Goal: Task Accomplishment & Management: Complete application form

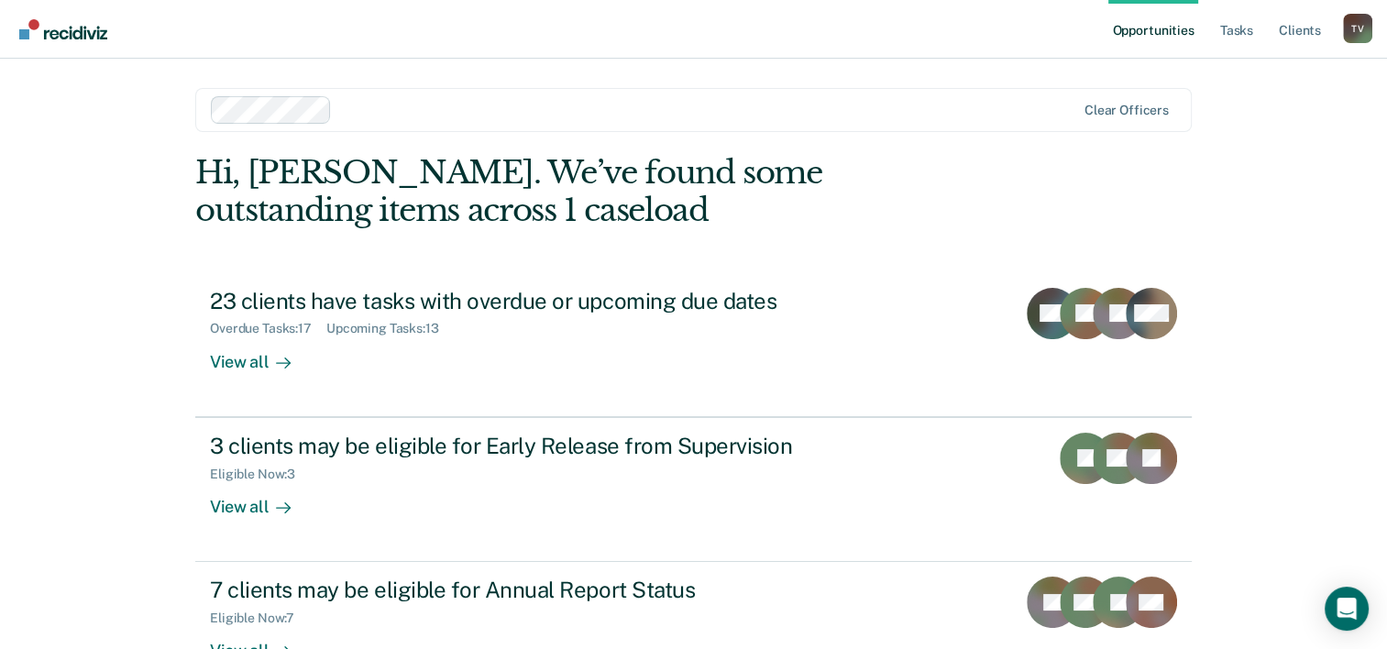
scroll to position [56, 0]
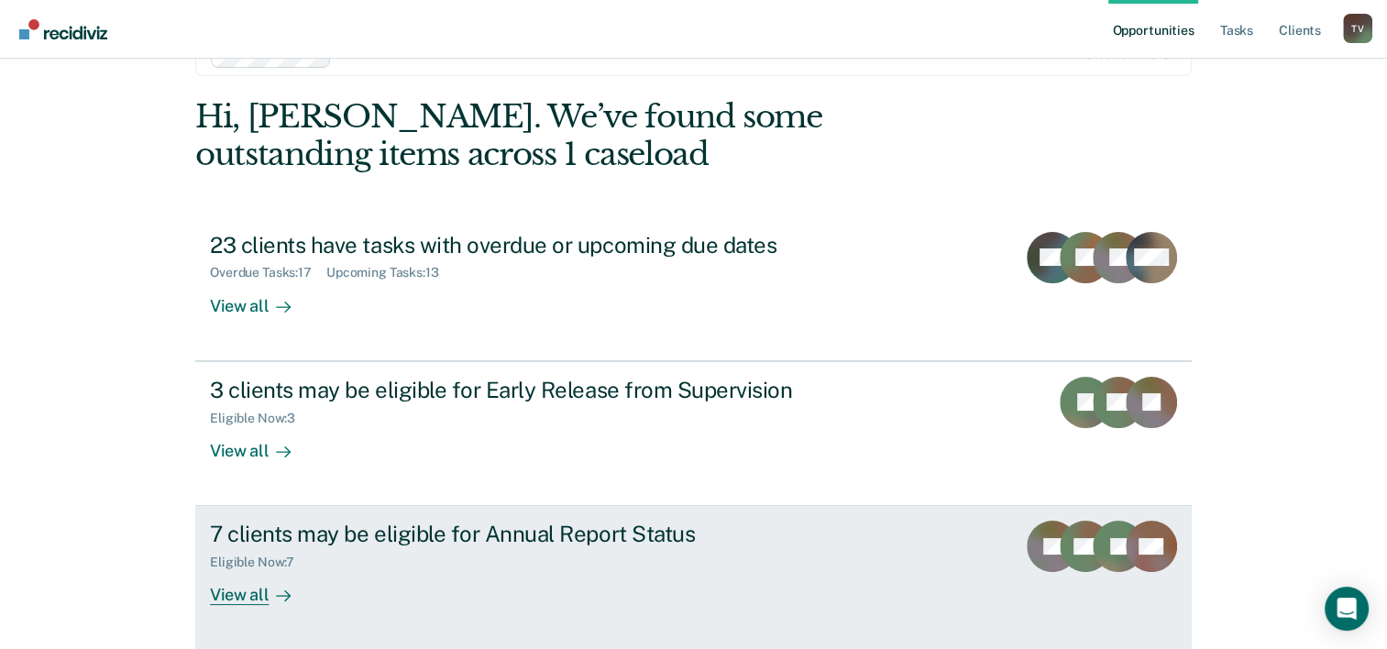
click at [242, 591] on div "View all" at bounding box center [261, 588] width 103 height 36
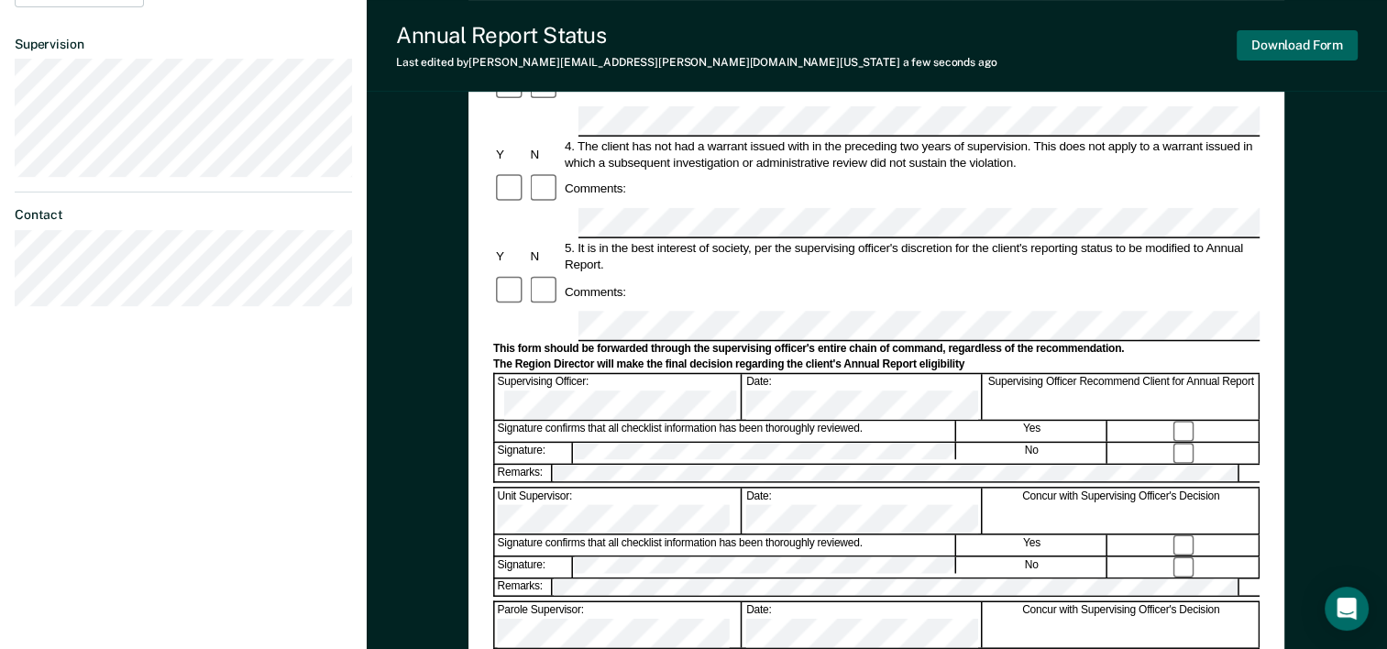
scroll to position [522, 0]
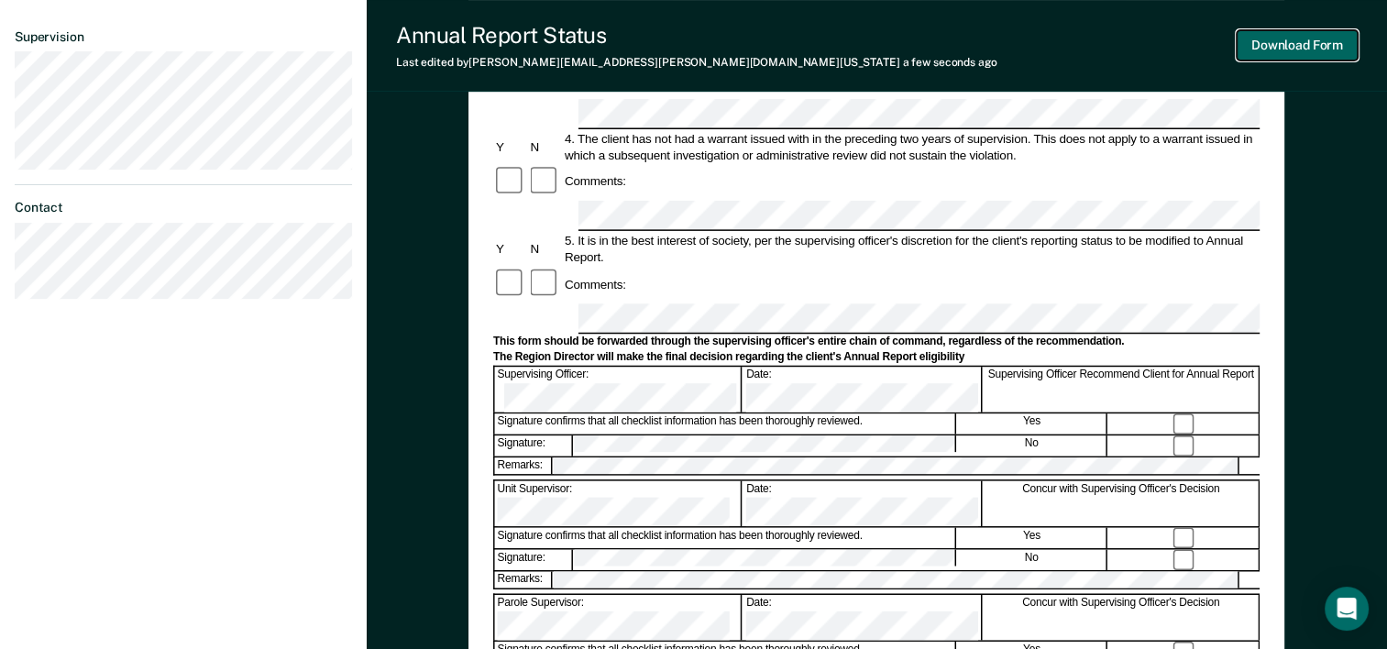
click at [1320, 48] on button "Download Form" at bounding box center [1297, 45] width 121 height 30
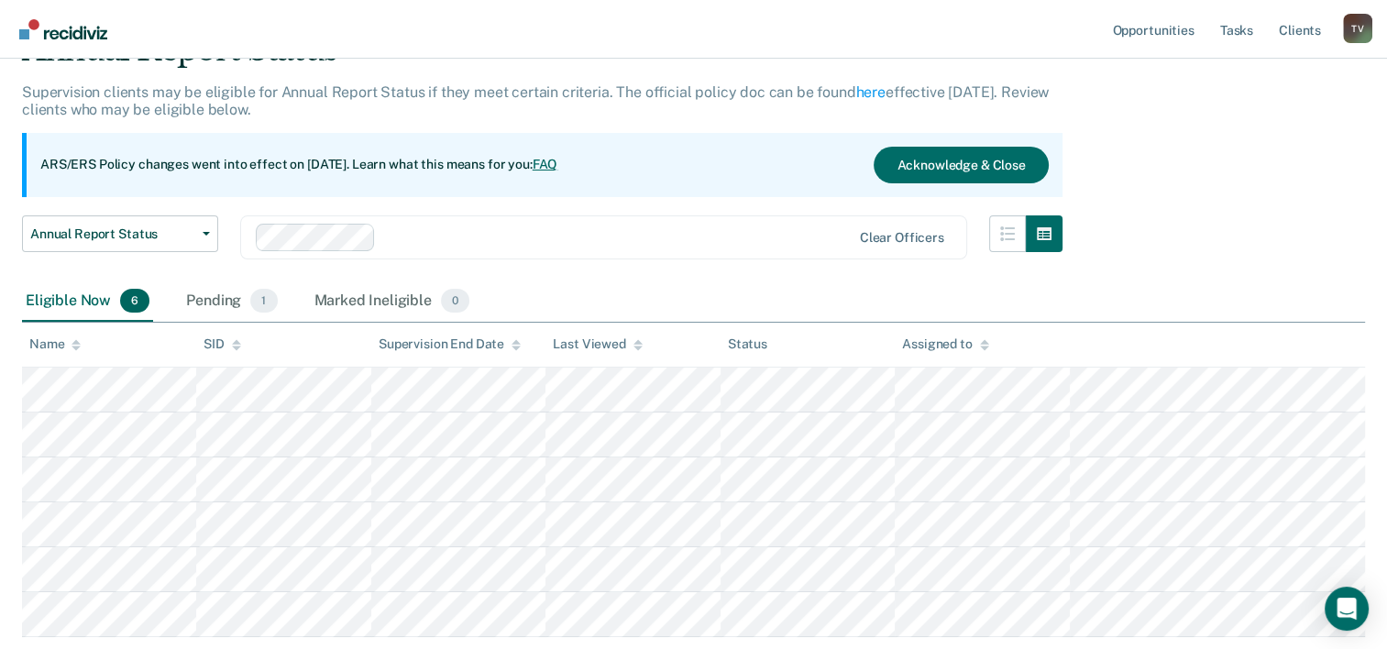
scroll to position [98, 0]
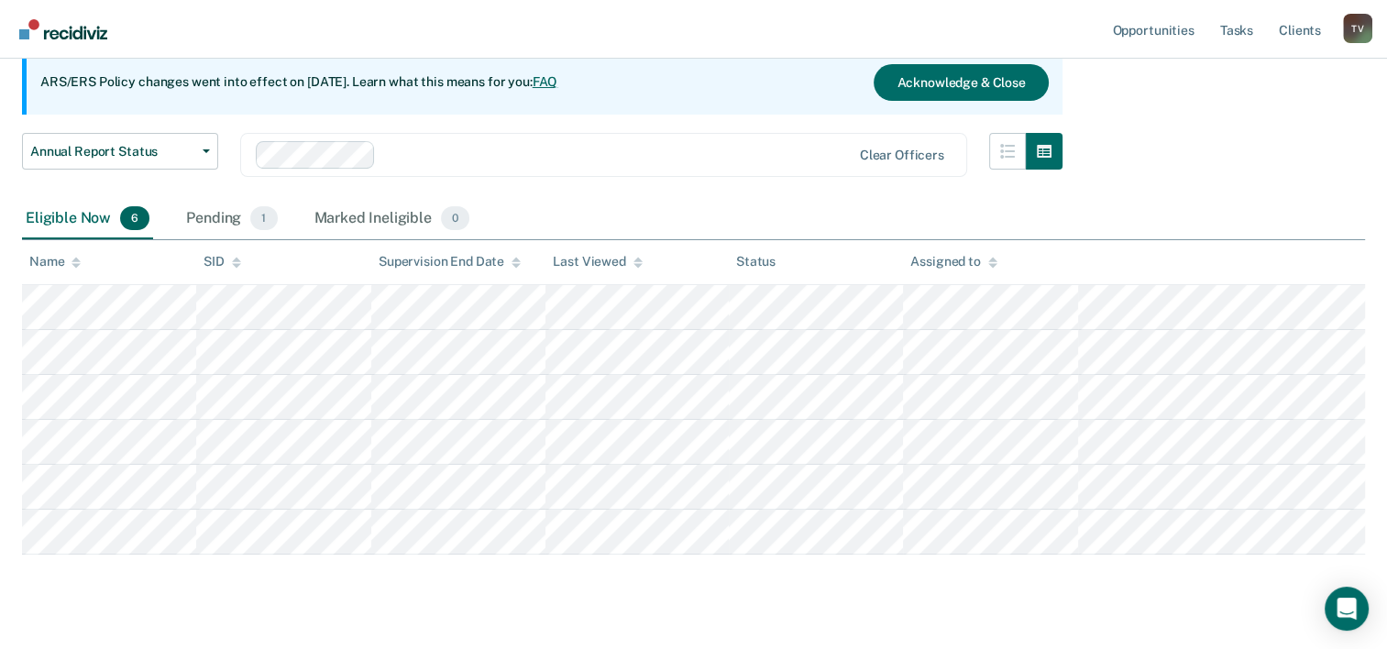
scroll to position [184, 0]
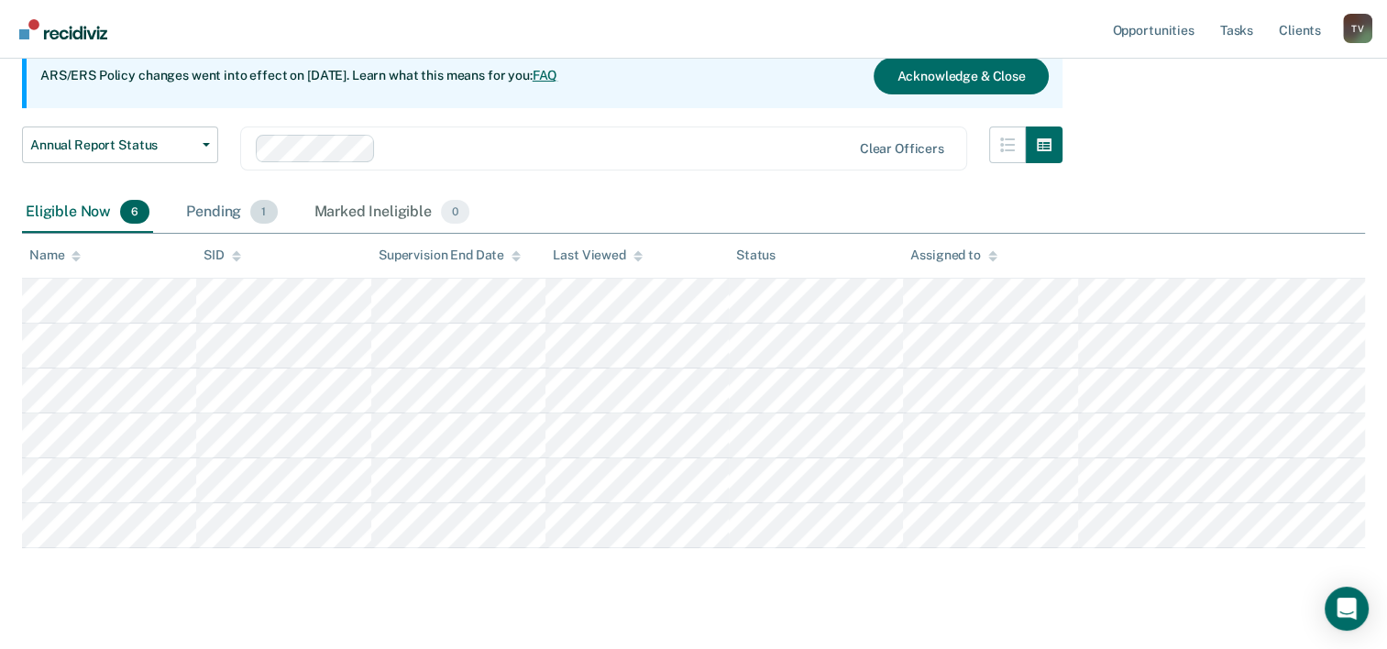
click at [224, 199] on div "Pending 1" at bounding box center [231, 213] width 98 height 40
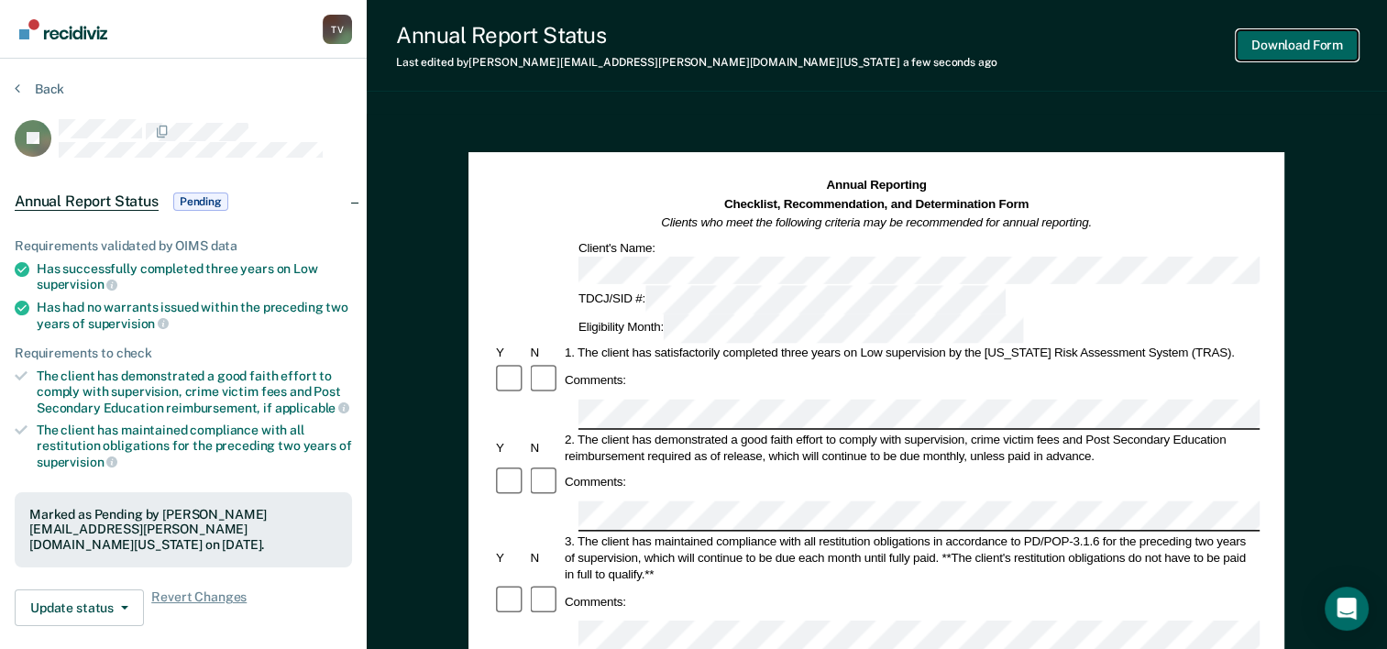
click at [1297, 48] on button "Download Form" at bounding box center [1297, 45] width 121 height 30
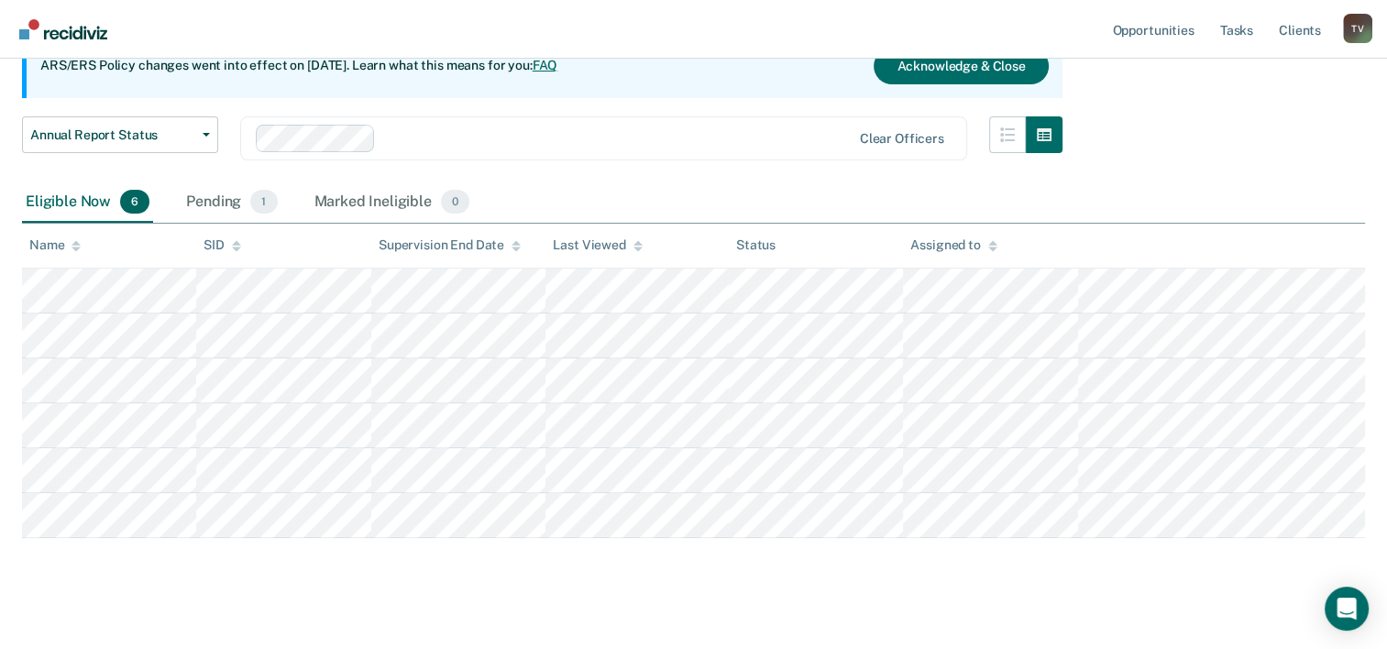
scroll to position [196, 0]
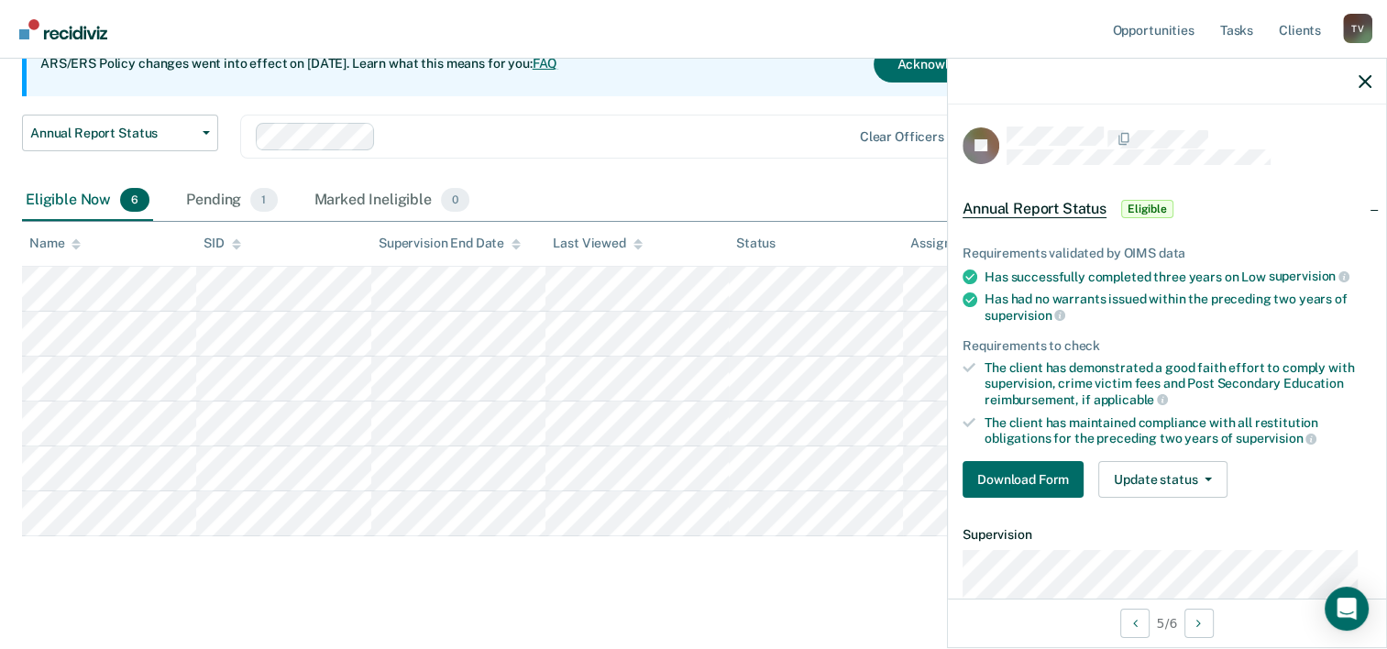
click at [841, 191] on div "Eligible Now 6 Pending 1 Marked Ineligible 0" at bounding box center [693, 201] width 1343 height 41
click at [1364, 80] on icon "button" at bounding box center [1365, 81] width 13 height 13
click at [1039, 480] on button "Download Form" at bounding box center [1023, 479] width 121 height 37
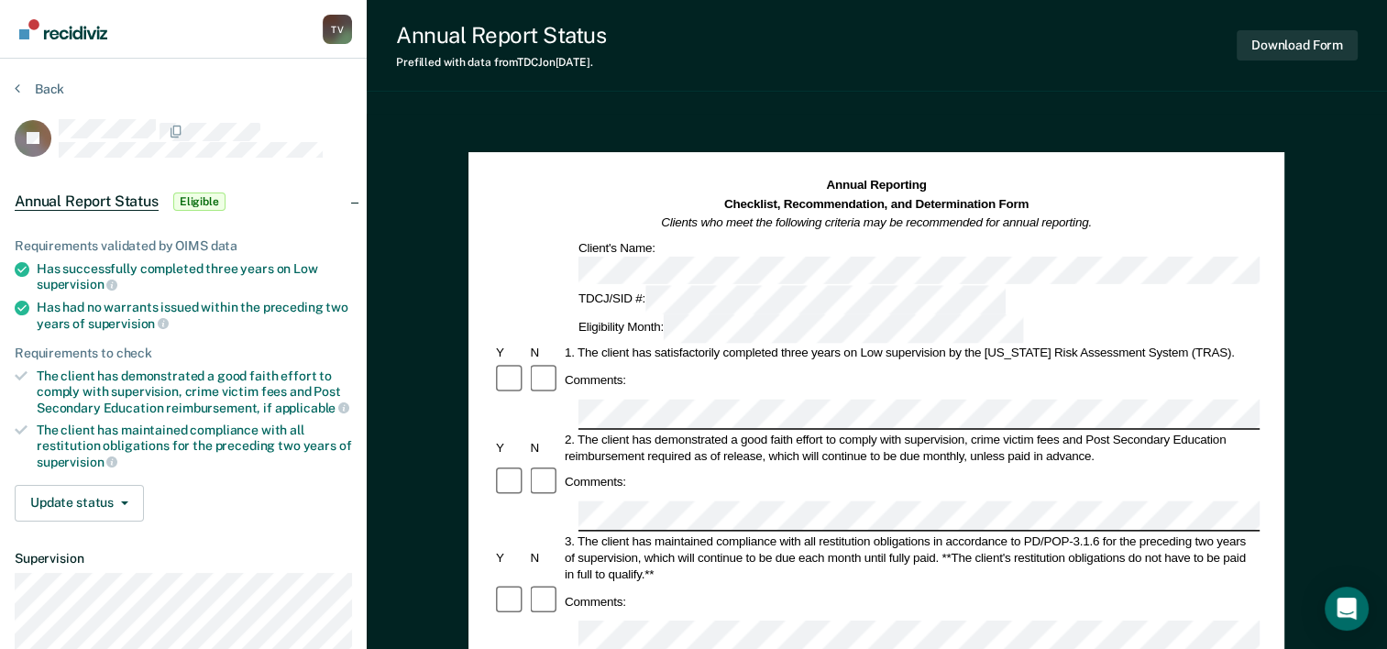
click at [619, 254] on div "Client's Name:" at bounding box center [1003, 261] width 854 height 45
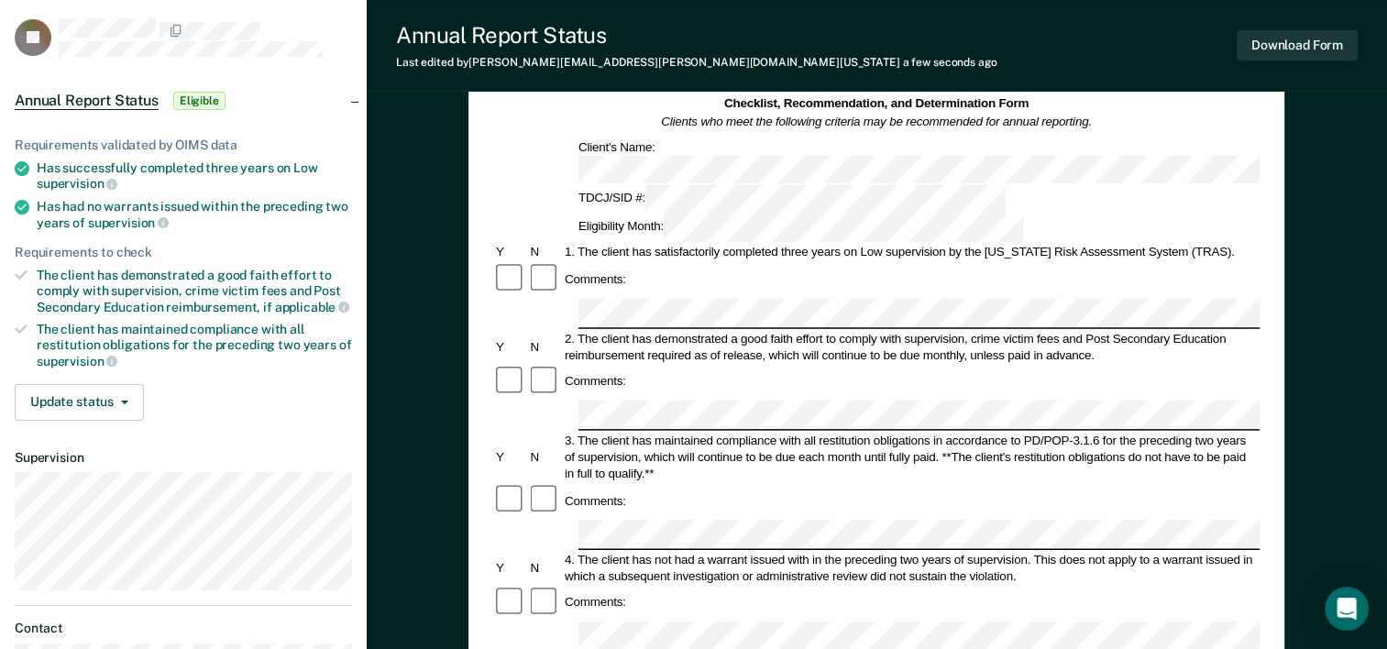
scroll to position [97, 0]
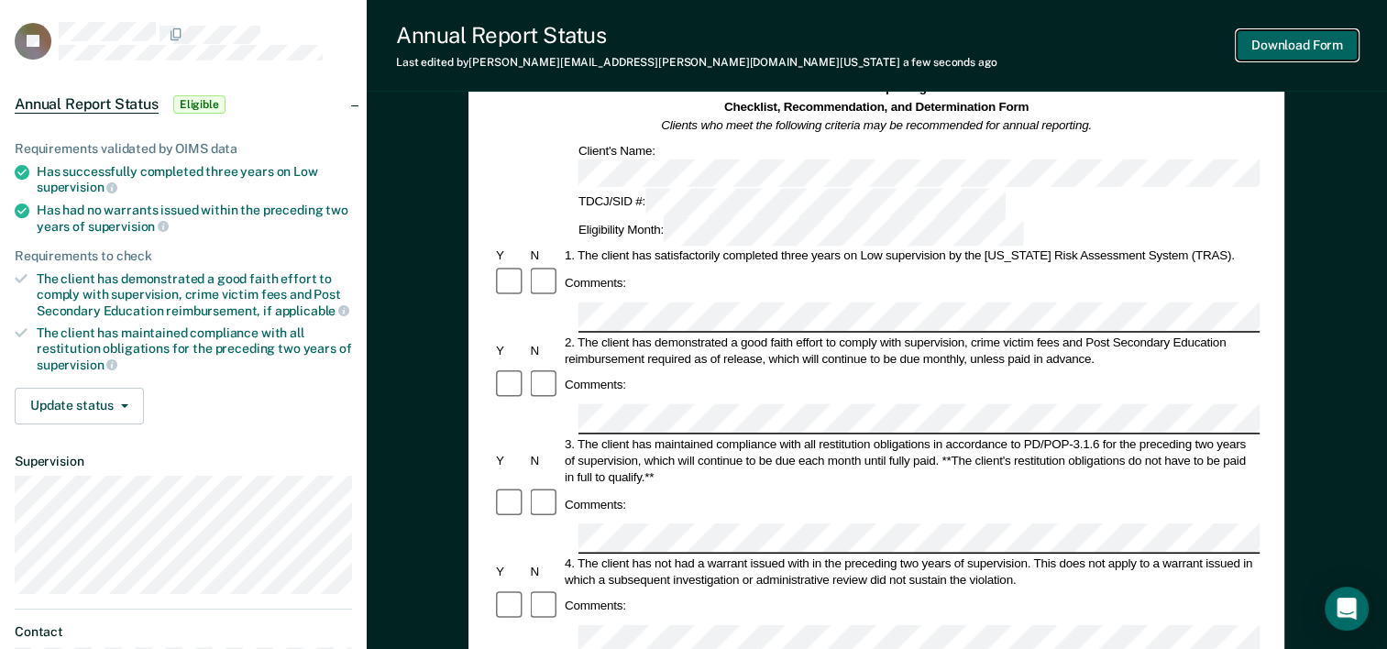
click at [1316, 54] on button "Download Form" at bounding box center [1297, 45] width 121 height 30
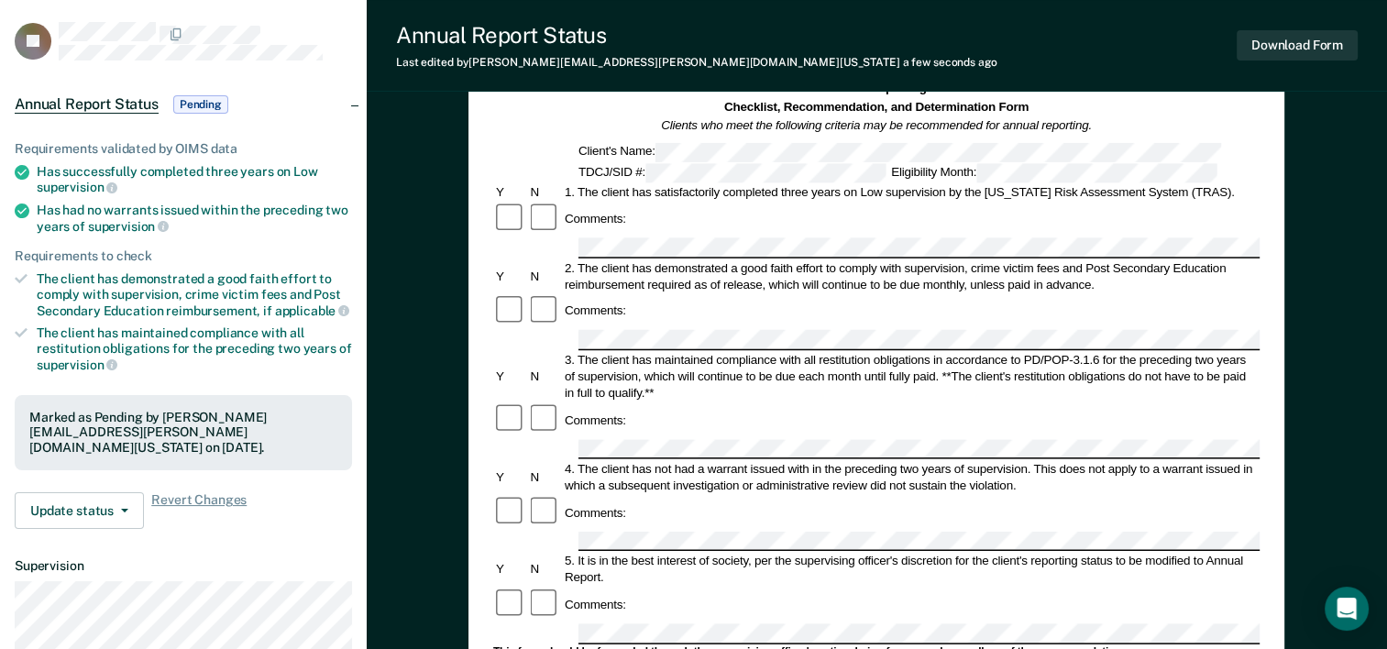
click at [528, 588] on div at bounding box center [545, 605] width 34 height 35
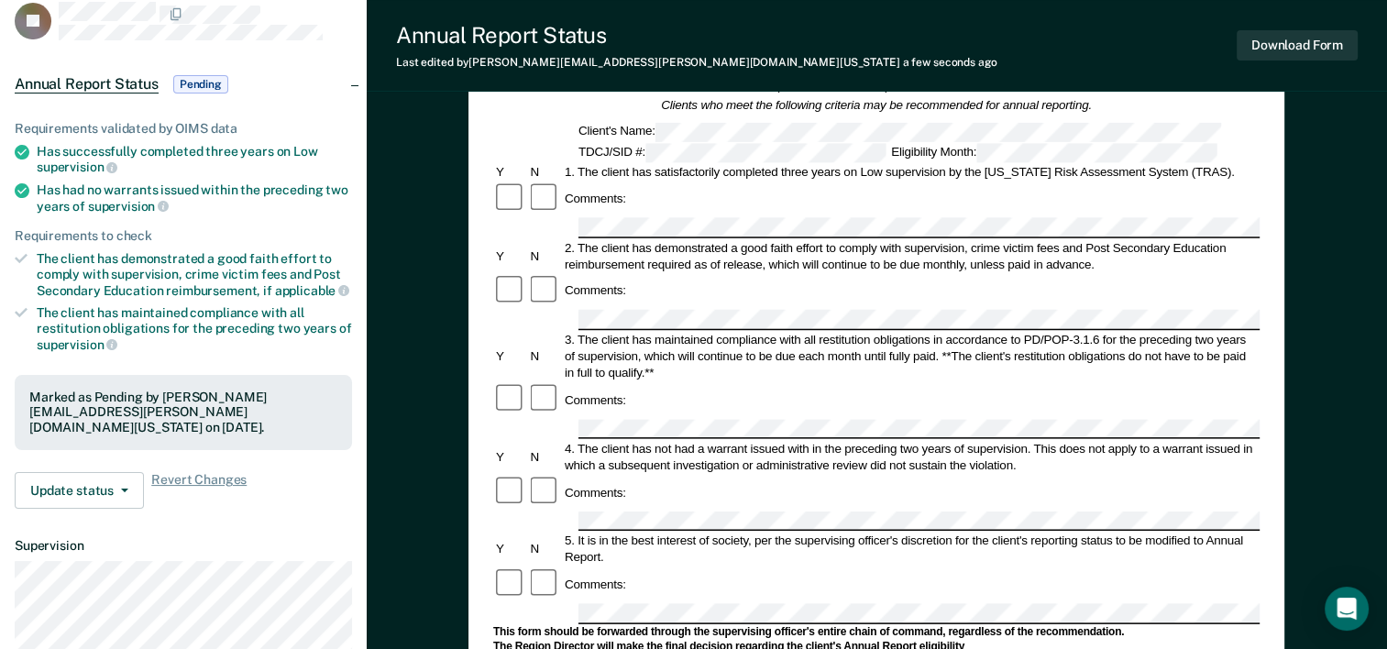
scroll to position [125, 0]
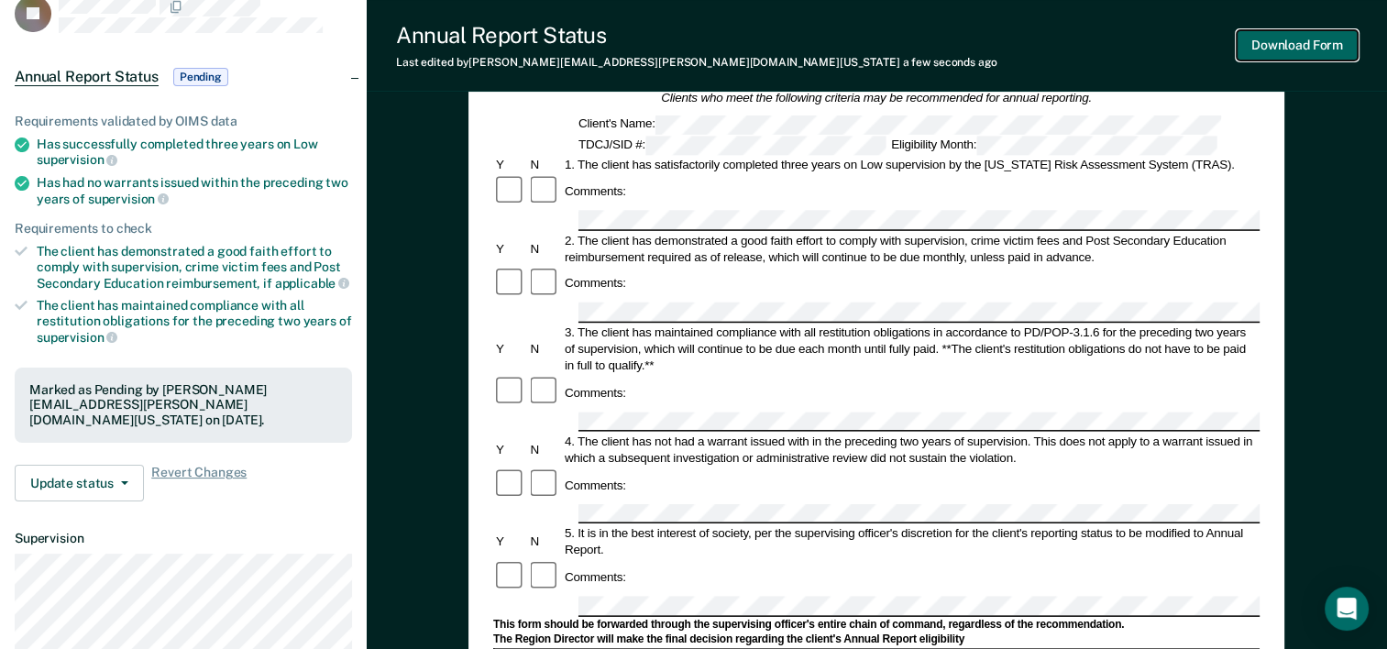
click at [1299, 50] on button "Download Form" at bounding box center [1297, 45] width 121 height 30
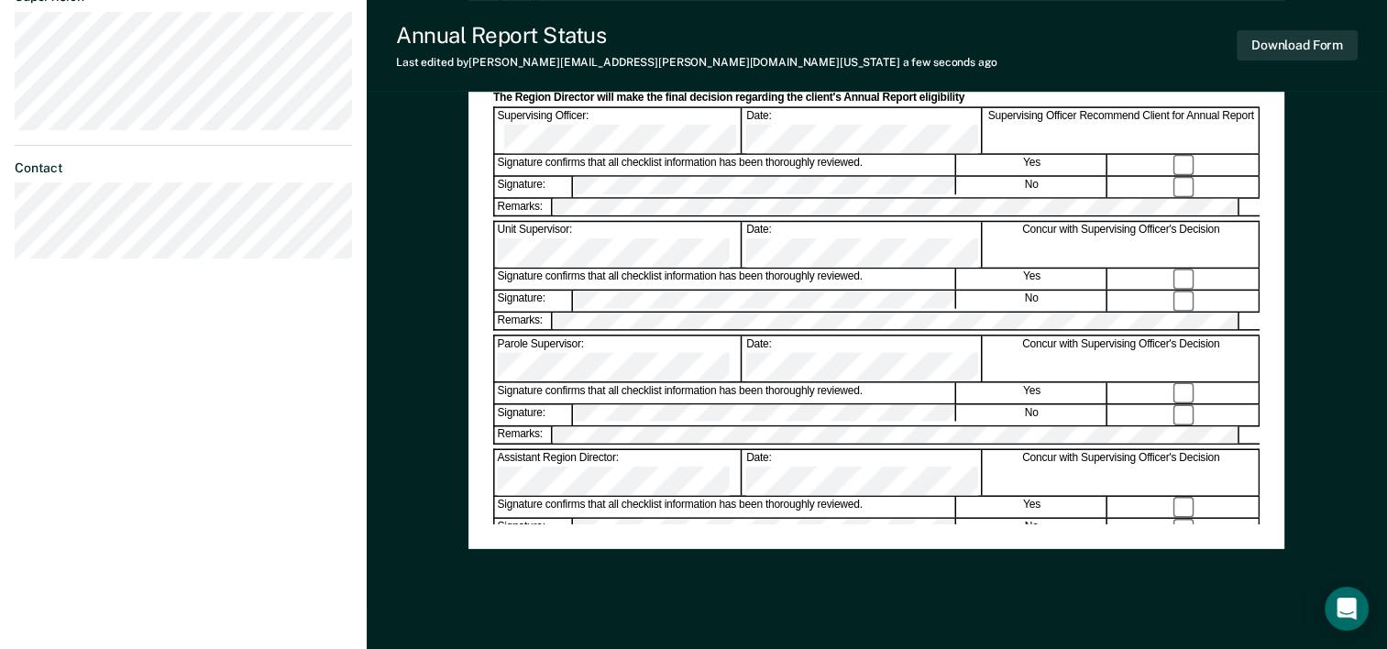
scroll to position [0, 0]
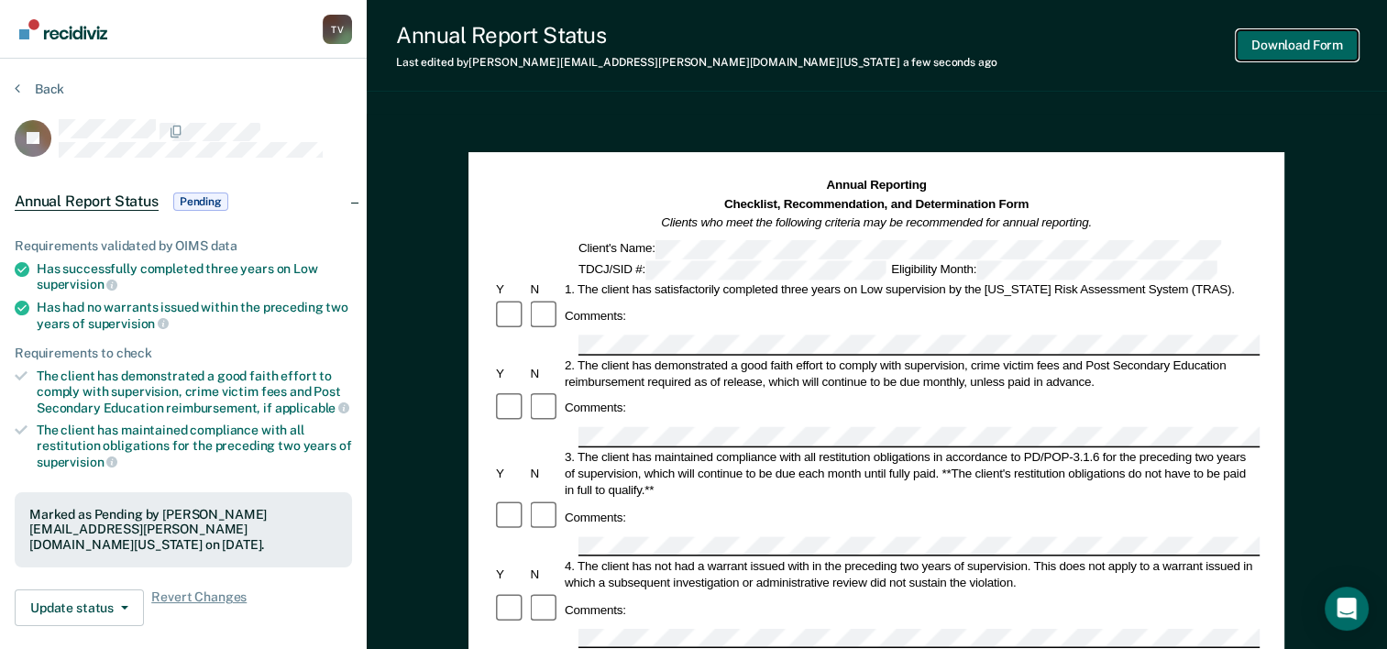
click at [1321, 48] on button "Download Form" at bounding box center [1297, 45] width 121 height 30
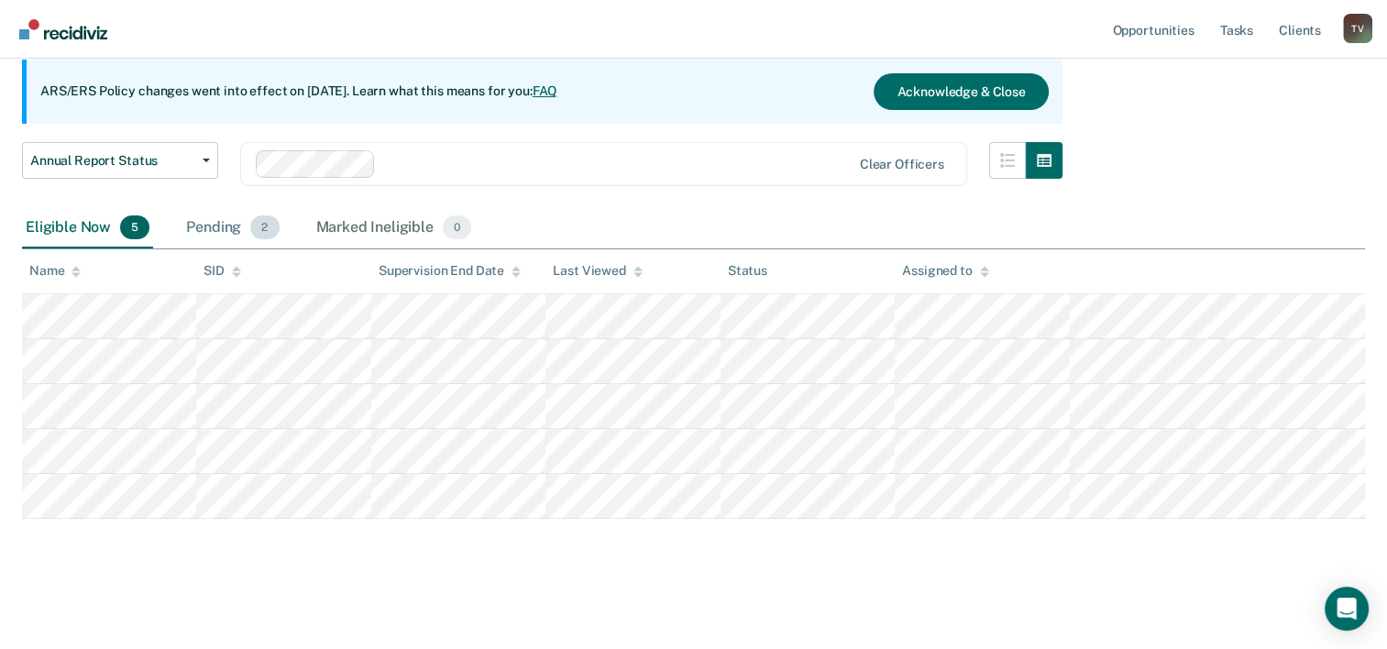
click at [216, 226] on div "Pending 2" at bounding box center [232, 228] width 100 height 40
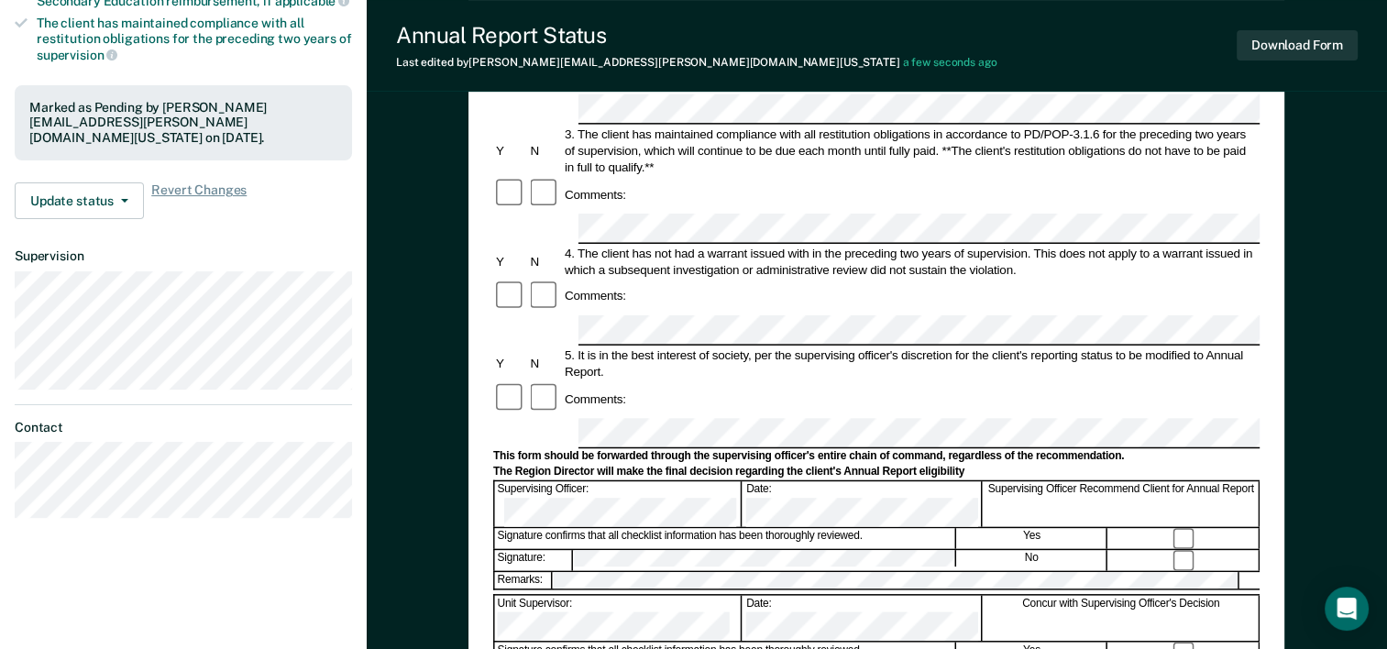
scroll to position [408, 0]
click at [1303, 48] on button "Download Form" at bounding box center [1297, 45] width 121 height 30
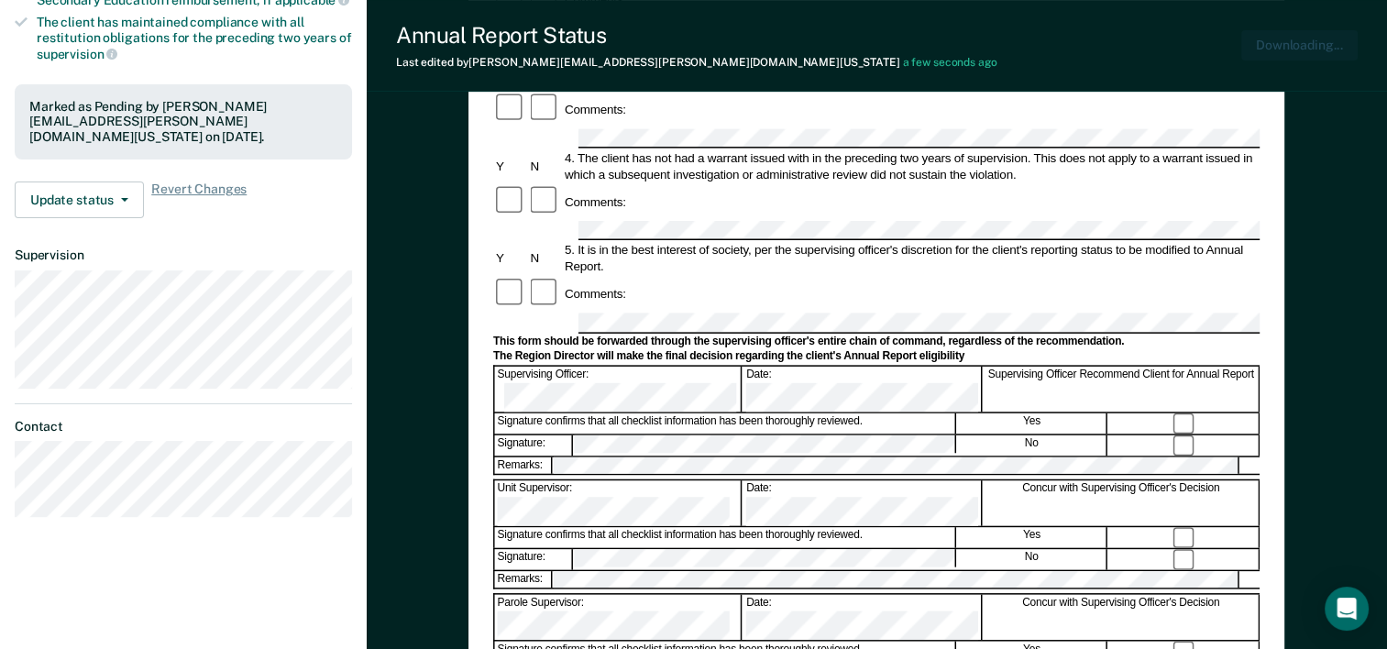
scroll to position [0, 0]
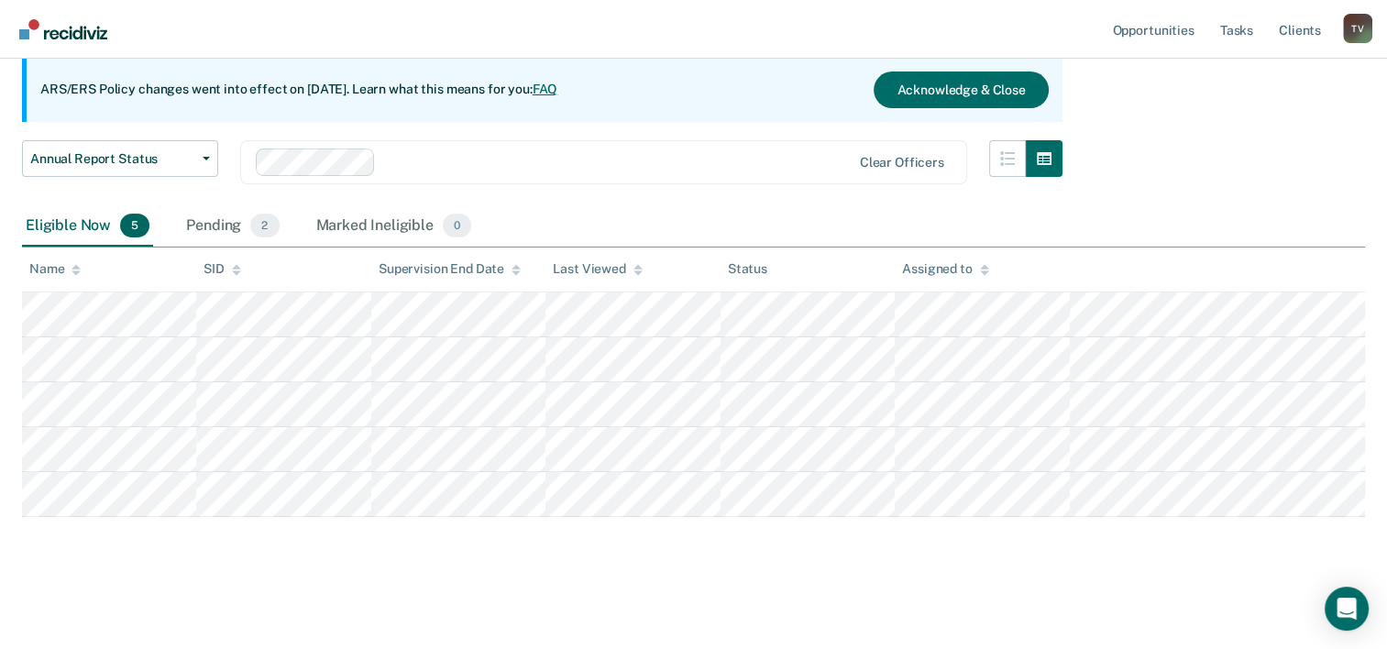
scroll to position [33, 0]
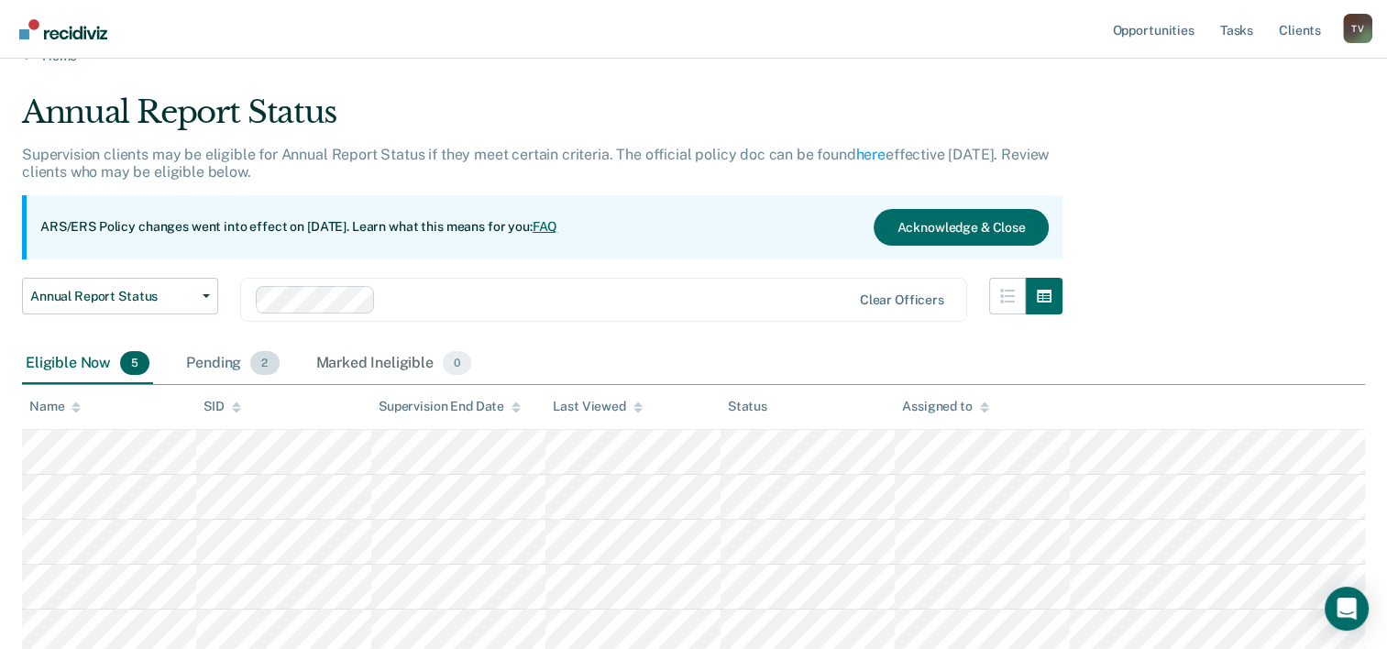
click at [221, 355] on div "Pending 2" at bounding box center [232, 364] width 100 height 40
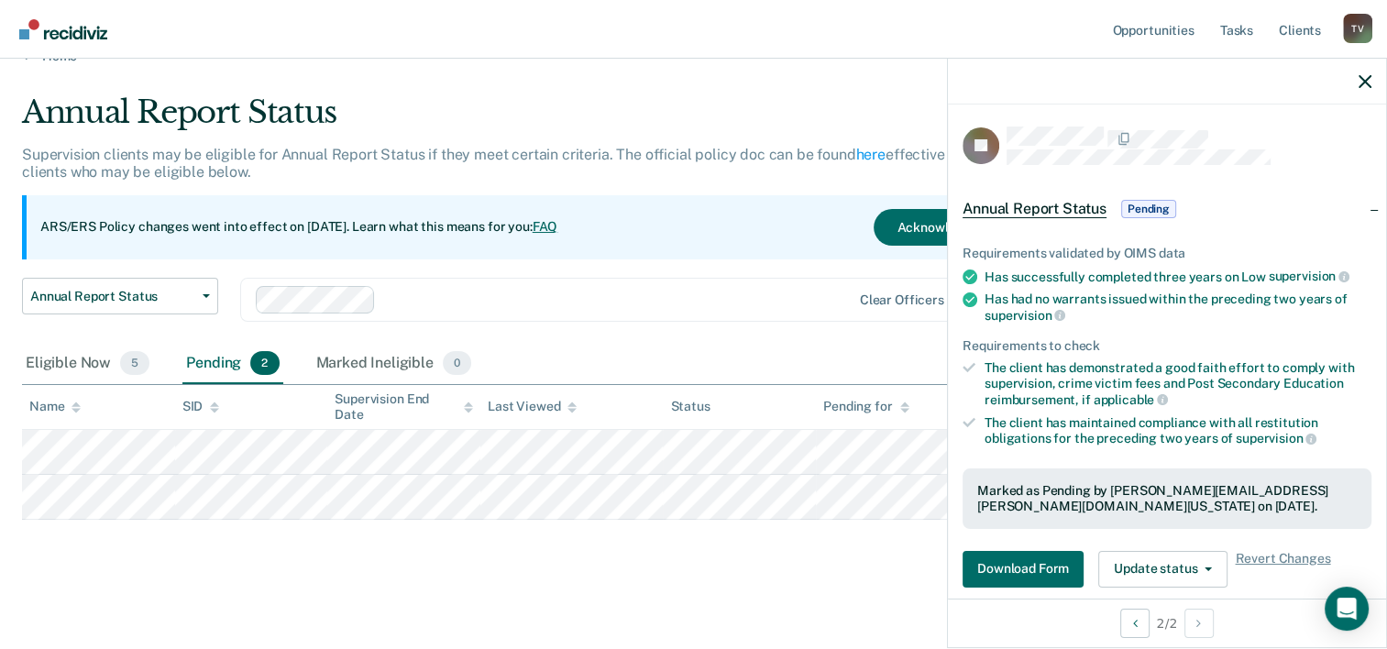
click at [1364, 91] on div at bounding box center [1167, 82] width 438 height 46
click at [1357, 80] on div at bounding box center [1167, 82] width 438 height 46
click at [1362, 81] on icon "button" at bounding box center [1365, 81] width 13 height 13
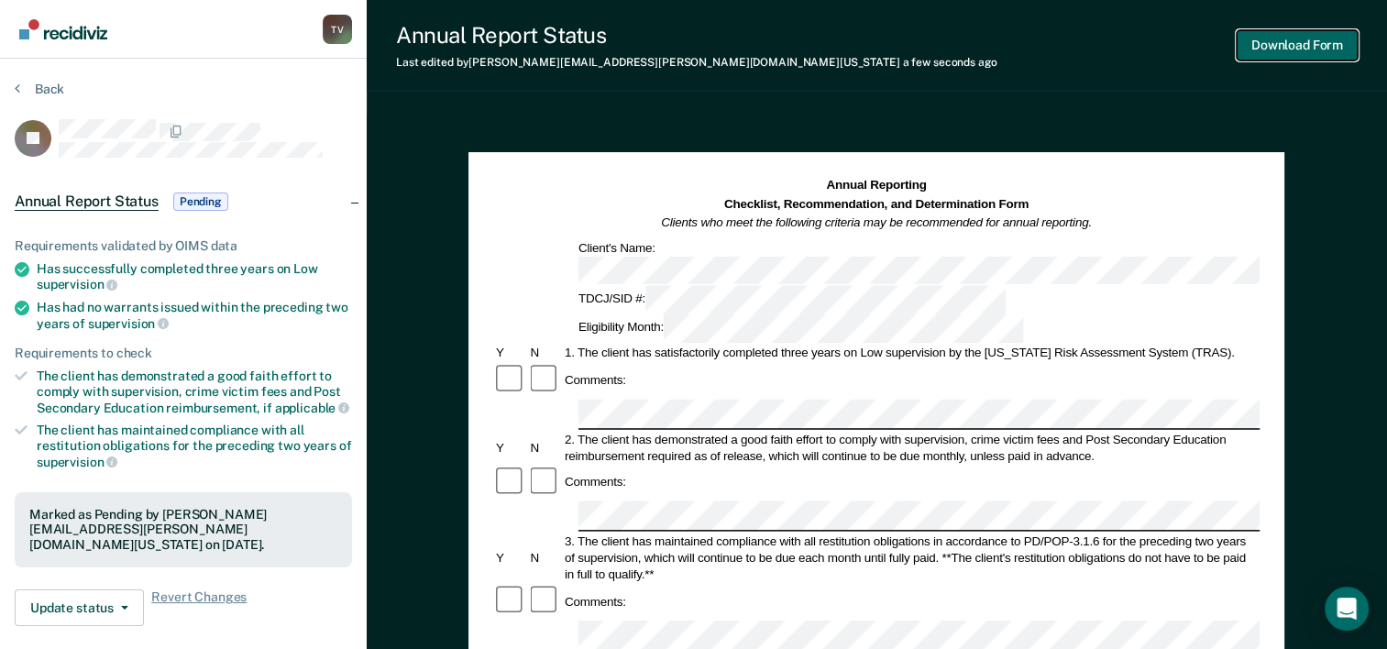
click at [1310, 45] on button "Download Form" at bounding box center [1297, 45] width 121 height 30
